Goal: Information Seeking & Learning: Learn about a topic

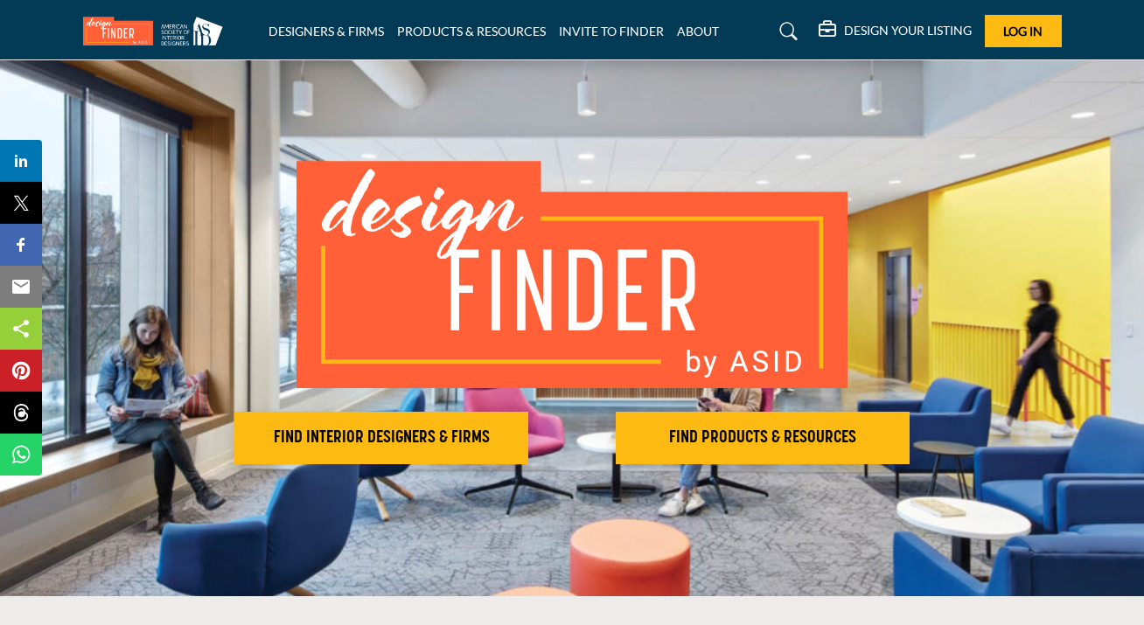
scroll to position [40, 0]
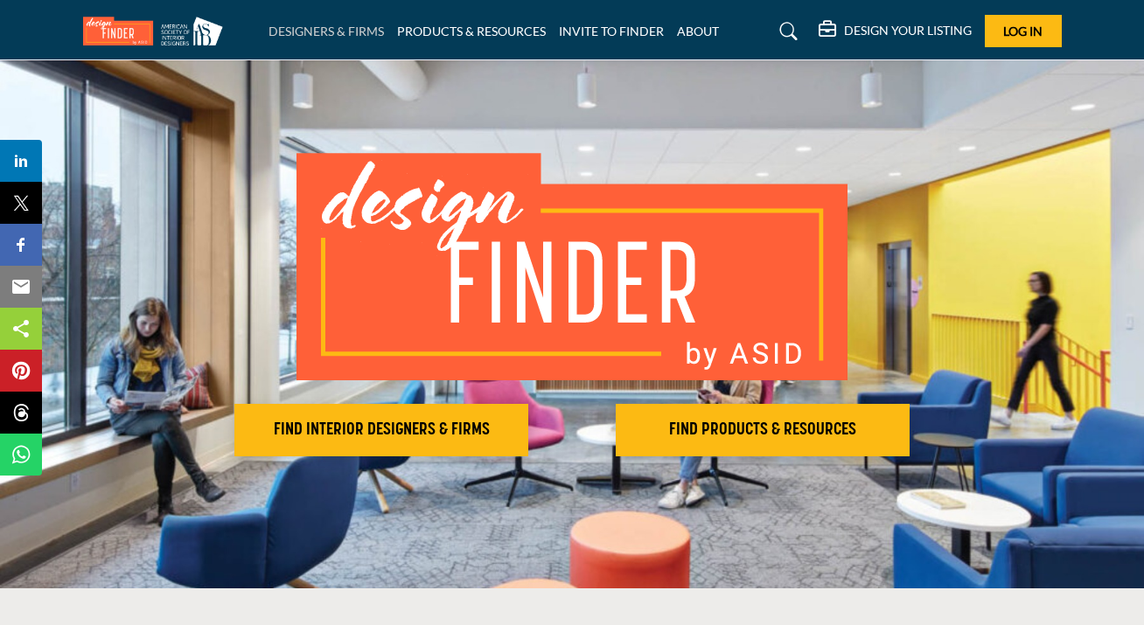
click at [350, 28] on link "DESIGNERS & FIRMS" at bounding box center [326, 31] width 115 height 15
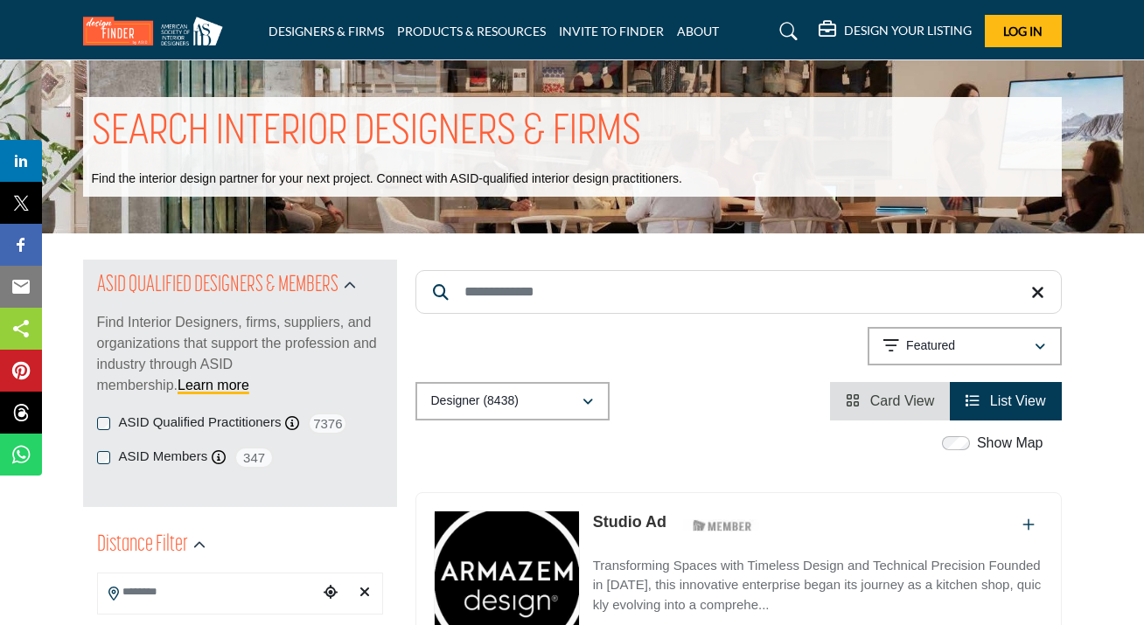
click at [626, 288] on input "Search Keyword" at bounding box center [738, 292] width 646 height 44
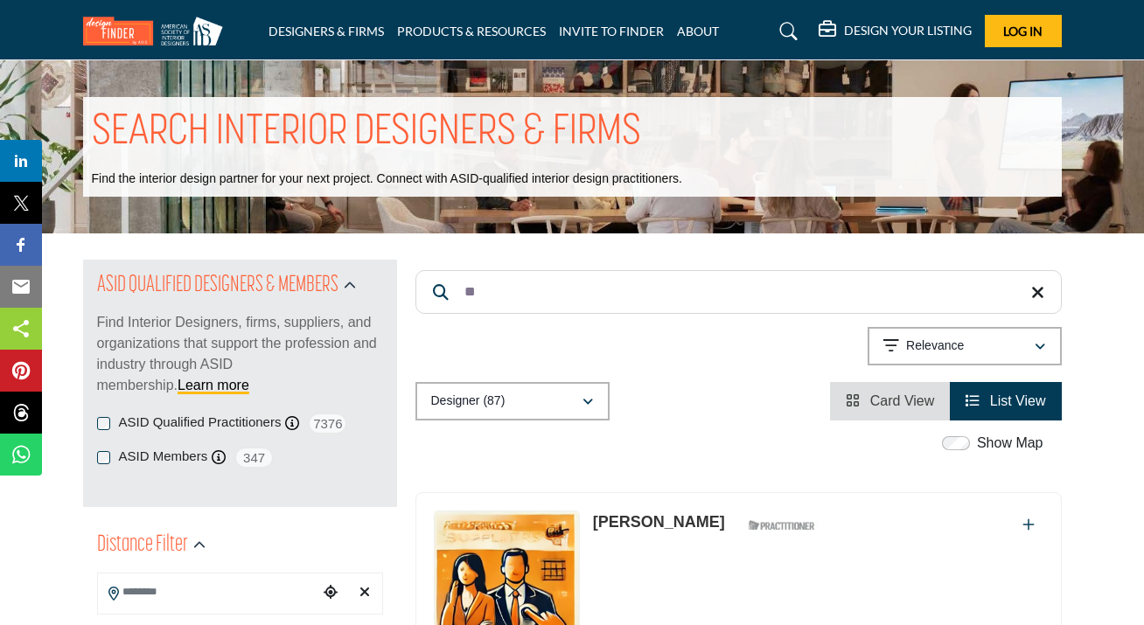
type input "*"
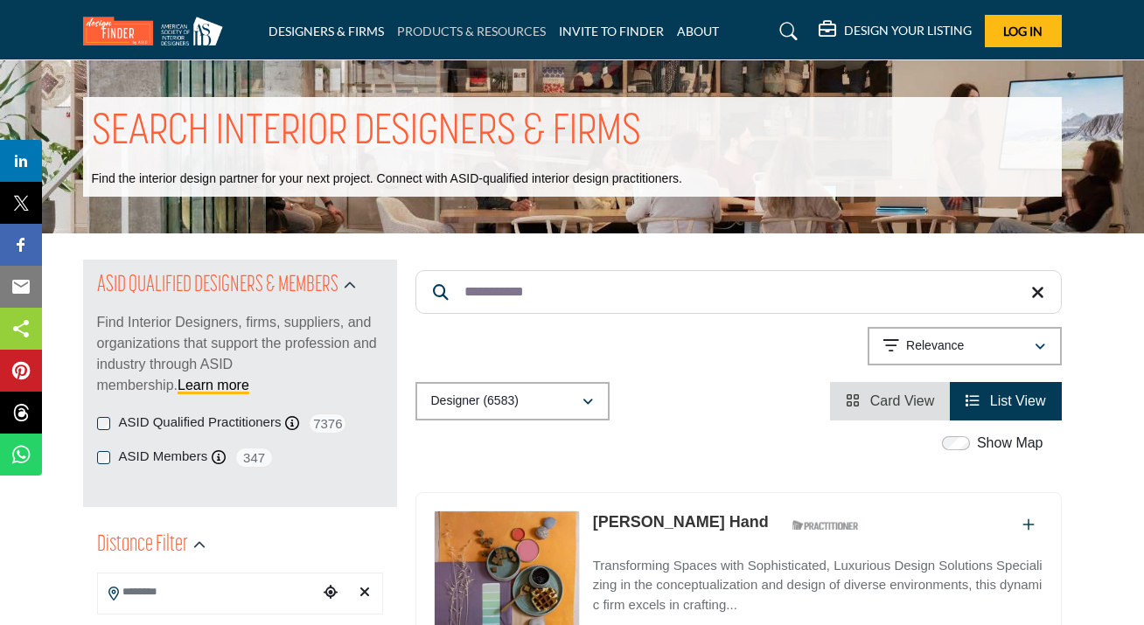
type input "**********"
click at [483, 33] on link "PRODUCTS & RESOURCES" at bounding box center [471, 31] width 149 height 15
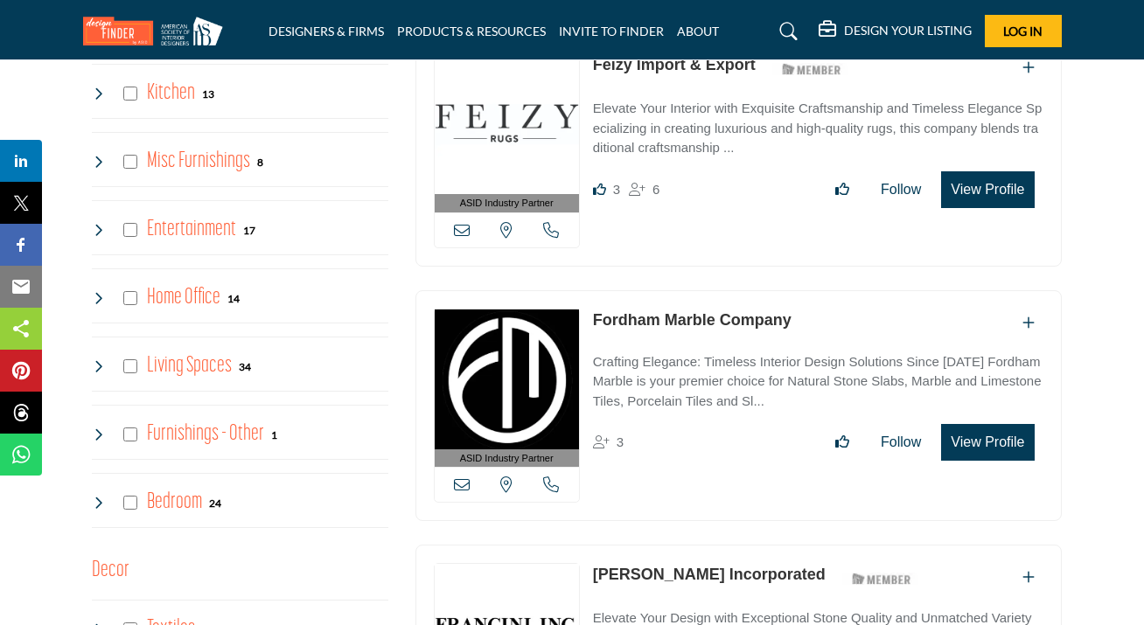
scroll to position [1730, 0]
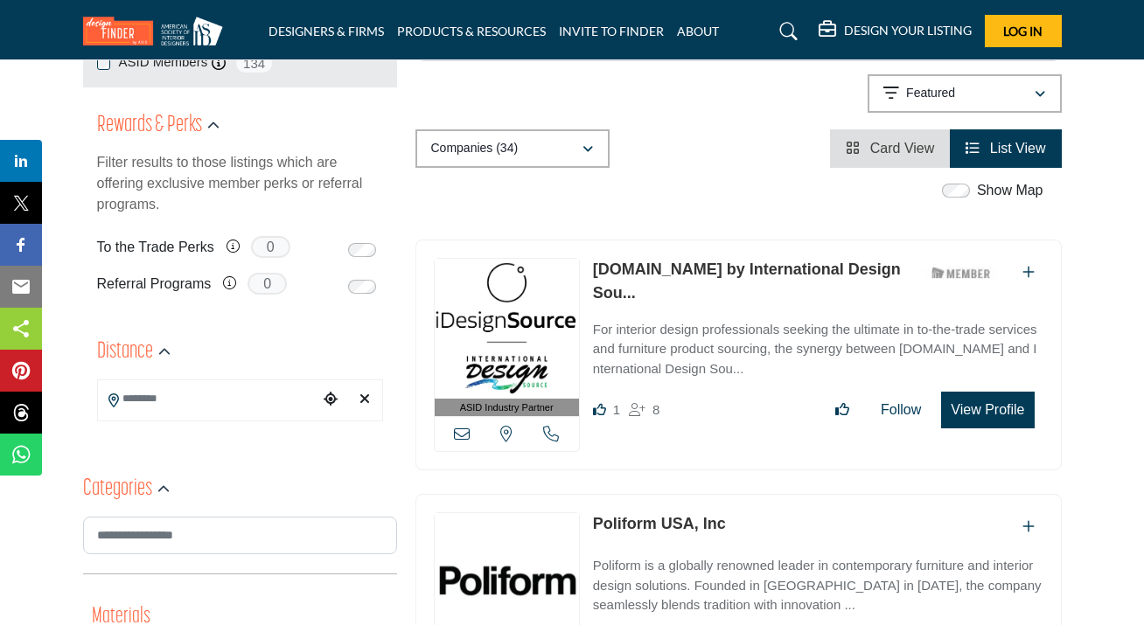
scroll to position [252, 0]
